Goal: Information Seeking & Learning: Learn about a topic

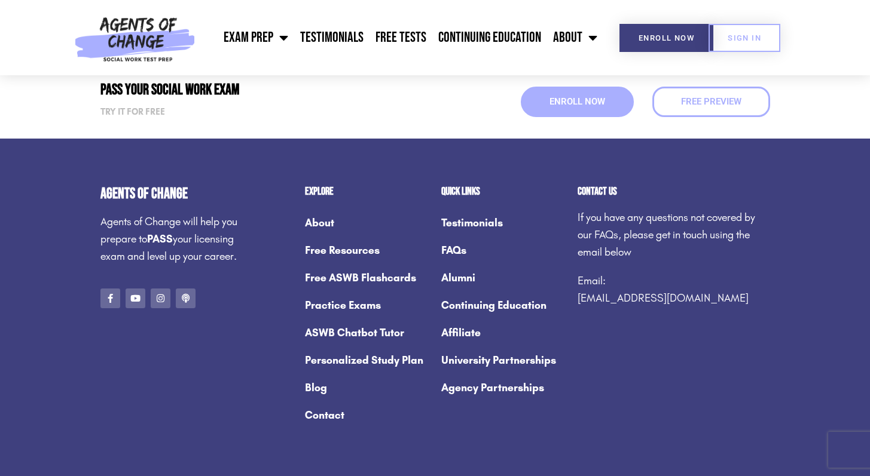
scroll to position [3585, 0]
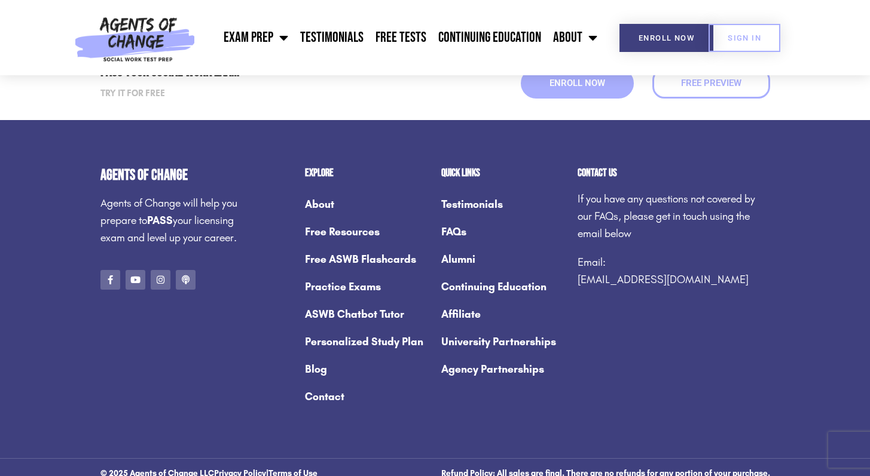
click at [460, 236] on link "FAQs" at bounding box center [503, 232] width 124 height 28
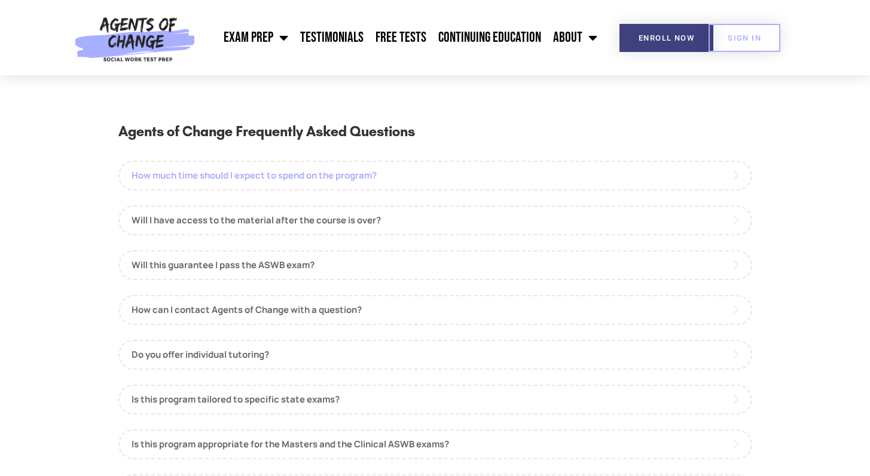
click at [414, 184] on link "How much time should I expect to spend on the program?" at bounding box center [435, 176] width 634 height 30
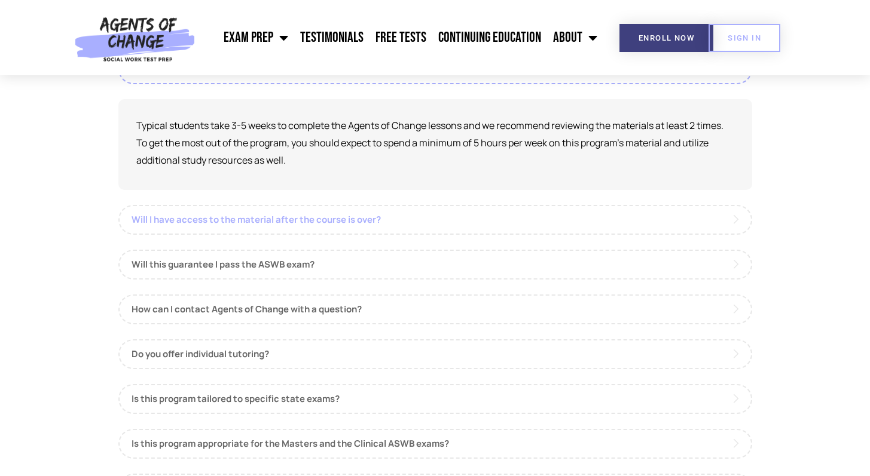
scroll to position [130, 0]
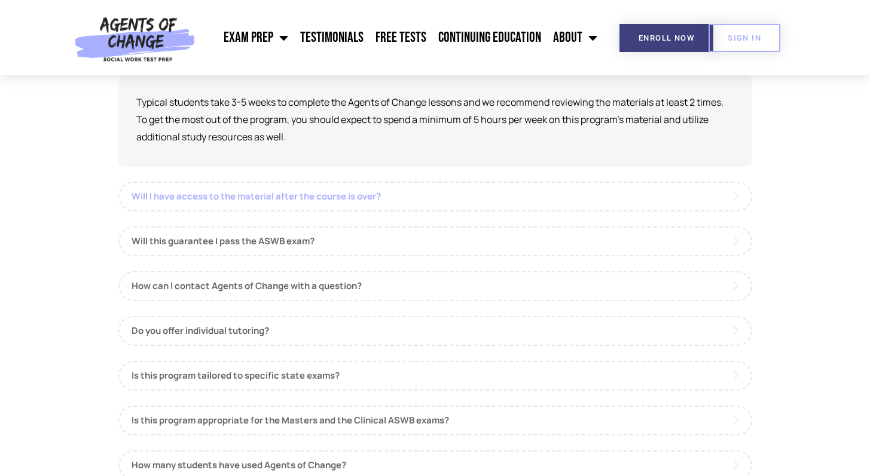
click at [413, 198] on link "Will I have access to the material after the course is over?" at bounding box center [435, 197] width 634 height 30
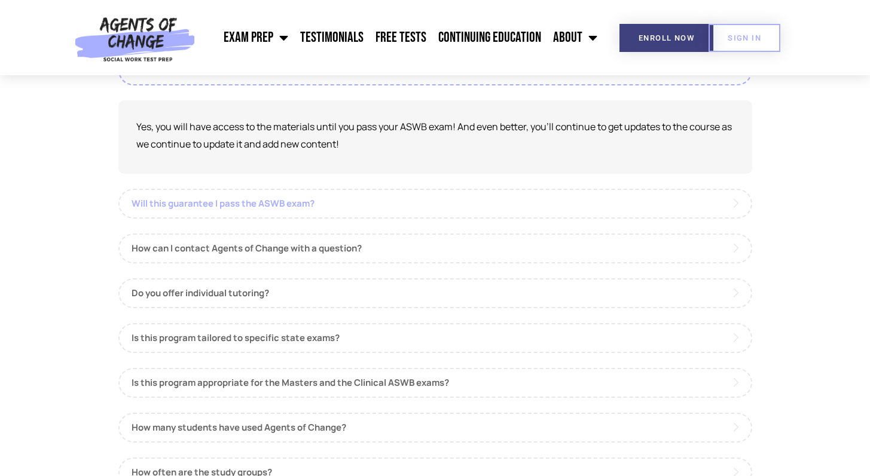
scroll to position [157, 0]
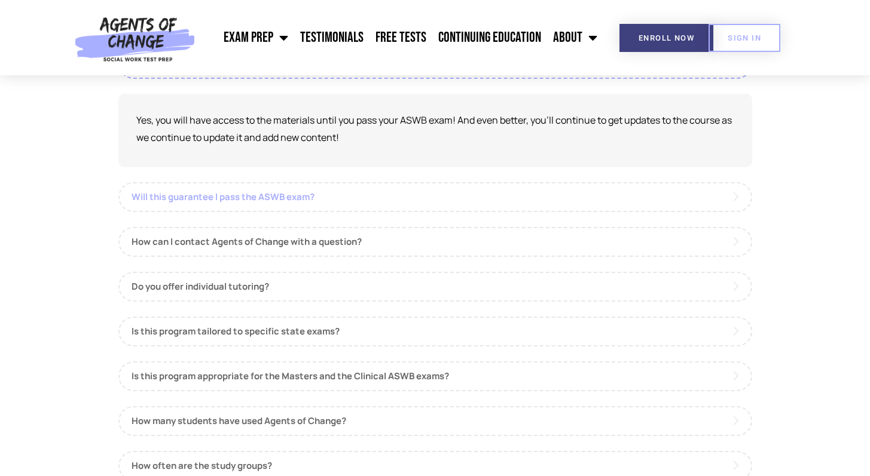
click at [366, 198] on link "Will this guarantee I pass the ASWB exam?" at bounding box center [435, 197] width 634 height 30
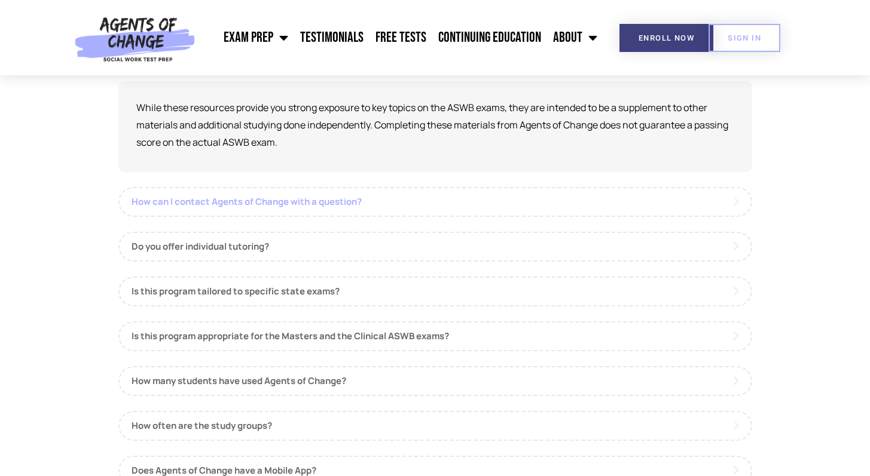
scroll to position [215, 0]
click at [323, 249] on link "Do you offer individual tutoring?" at bounding box center [435, 246] width 634 height 30
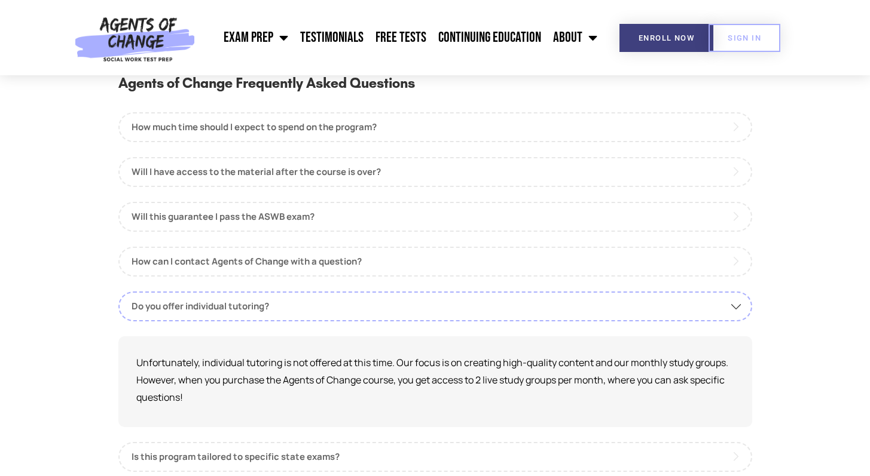
scroll to position [0, 0]
